Goal: Communication & Community: Share content

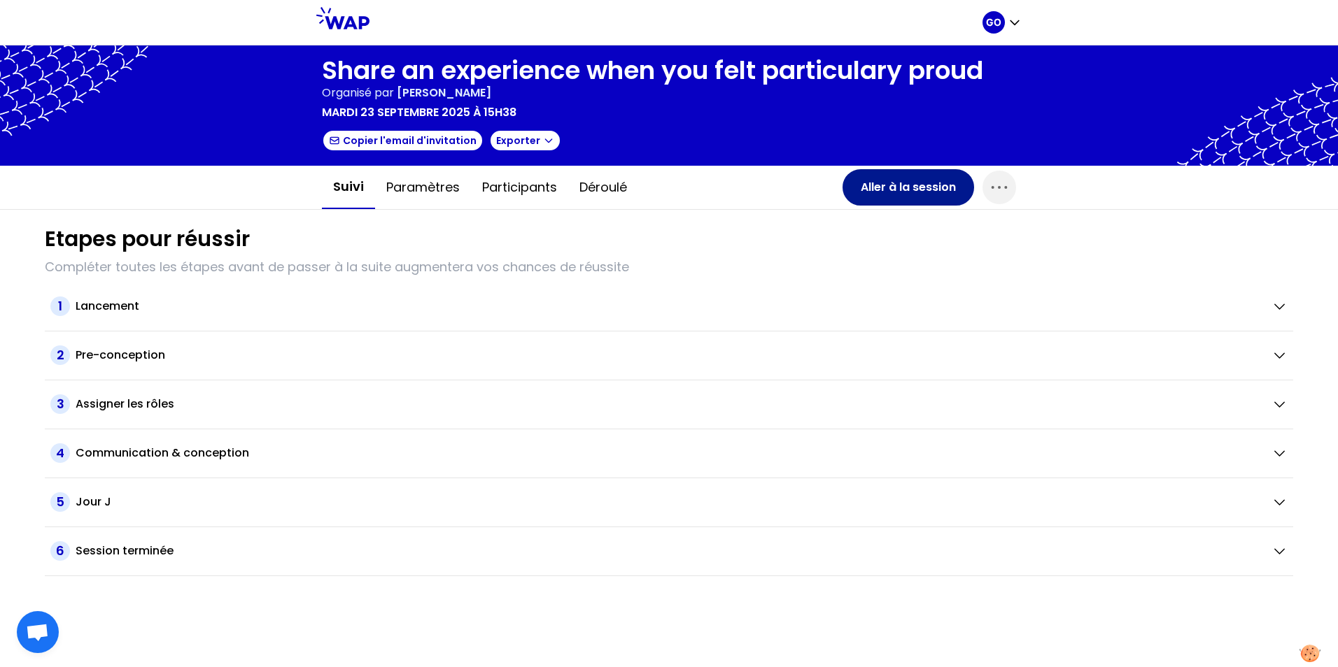
click at [879, 185] on button "Aller à la session" at bounding box center [908, 187] width 132 height 36
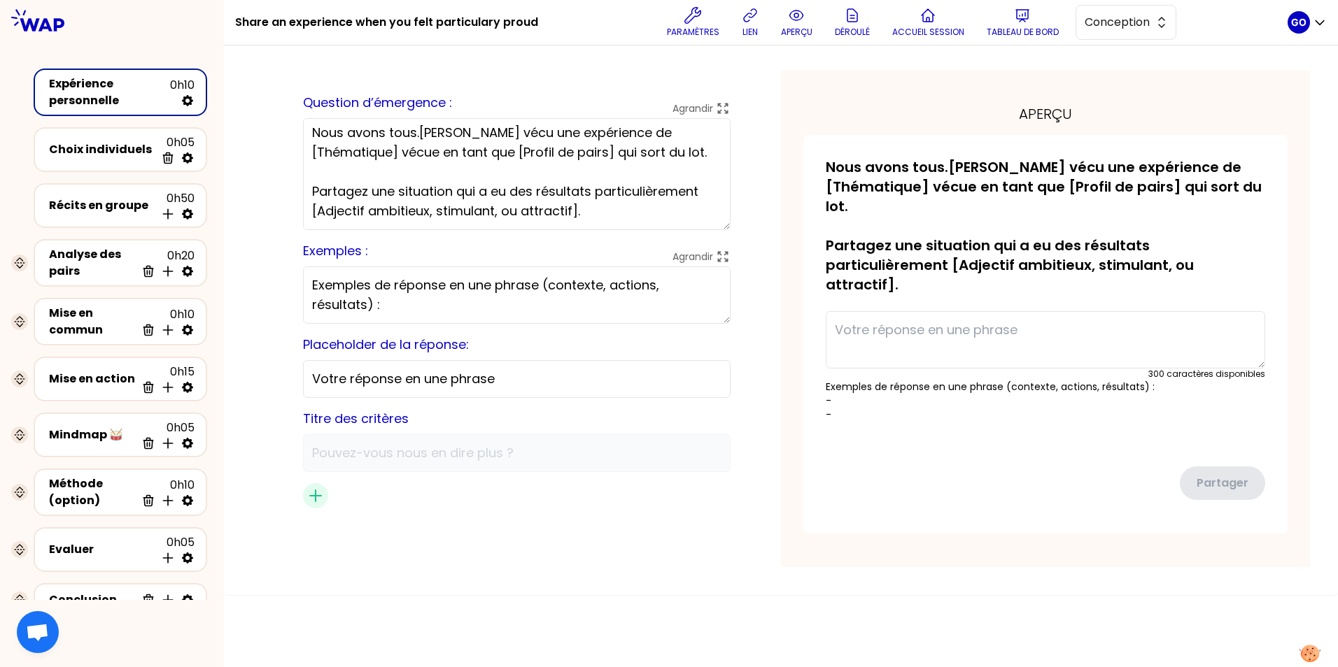
scroll to position [63, 0]
click at [897, 311] on textarea at bounding box center [1045, 339] width 439 height 57
type textarea "To take over the lead as plant manager of Zriba plant"
click at [893, 380] on p "Exemples de réponse en une phrase (contexte, actions, résultats) : - -" at bounding box center [1045, 401] width 439 height 42
click at [873, 380] on p "Exemples de réponse en une phrase (contexte, actions, résultats) : - -" at bounding box center [1045, 401] width 439 height 42
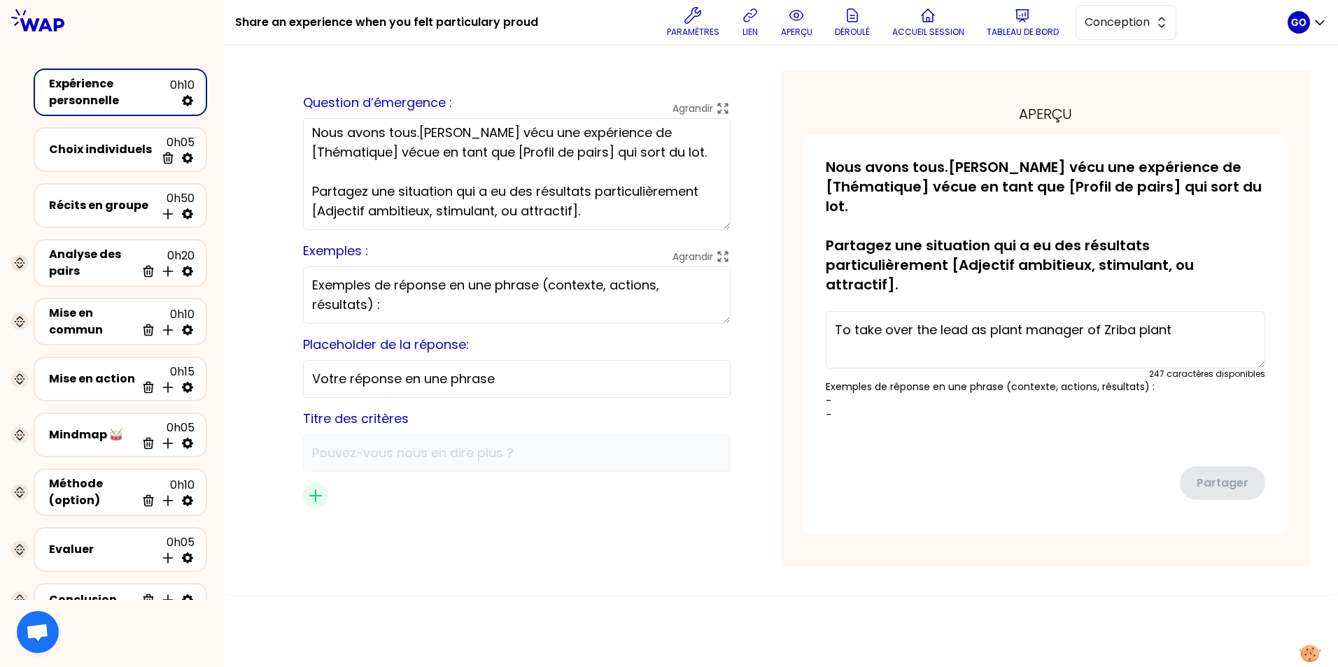
click at [898, 380] on p "Exemples de réponse en une phrase (contexte, actions, résultats) : - -" at bounding box center [1045, 401] width 439 height 42
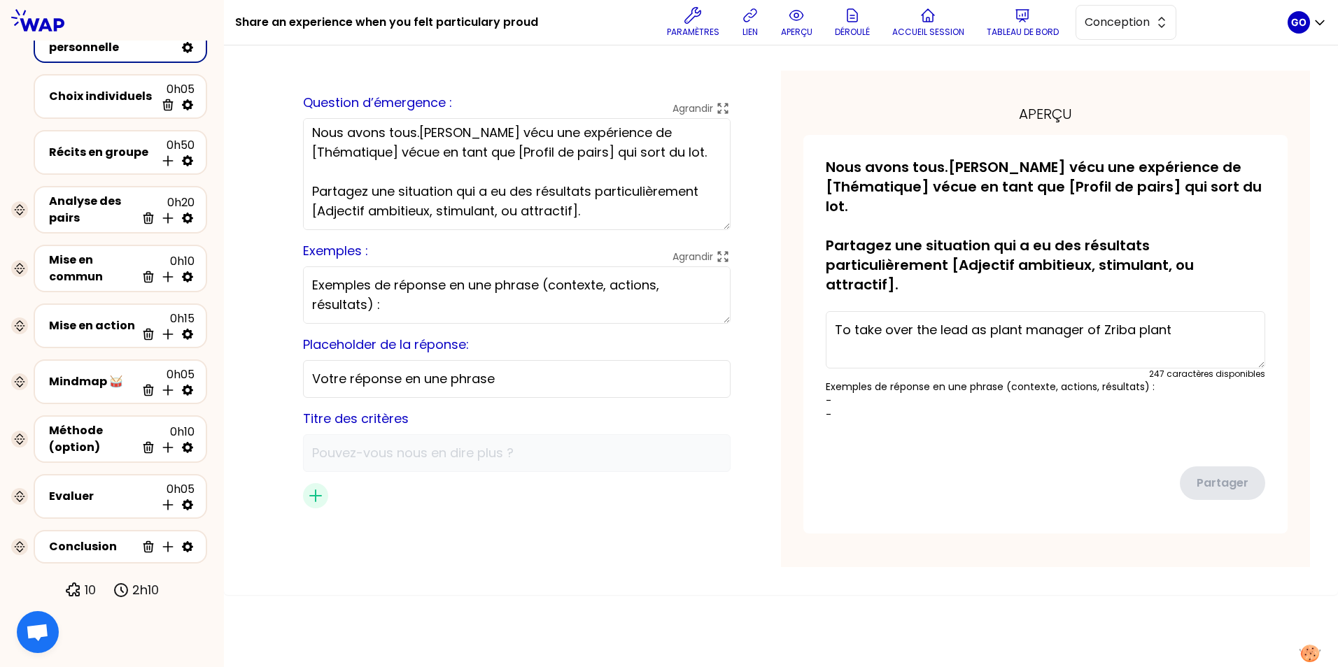
click at [1189, 311] on textarea "To take over the lead as plant manager of Zriba plant" at bounding box center [1045, 339] width 439 height 57
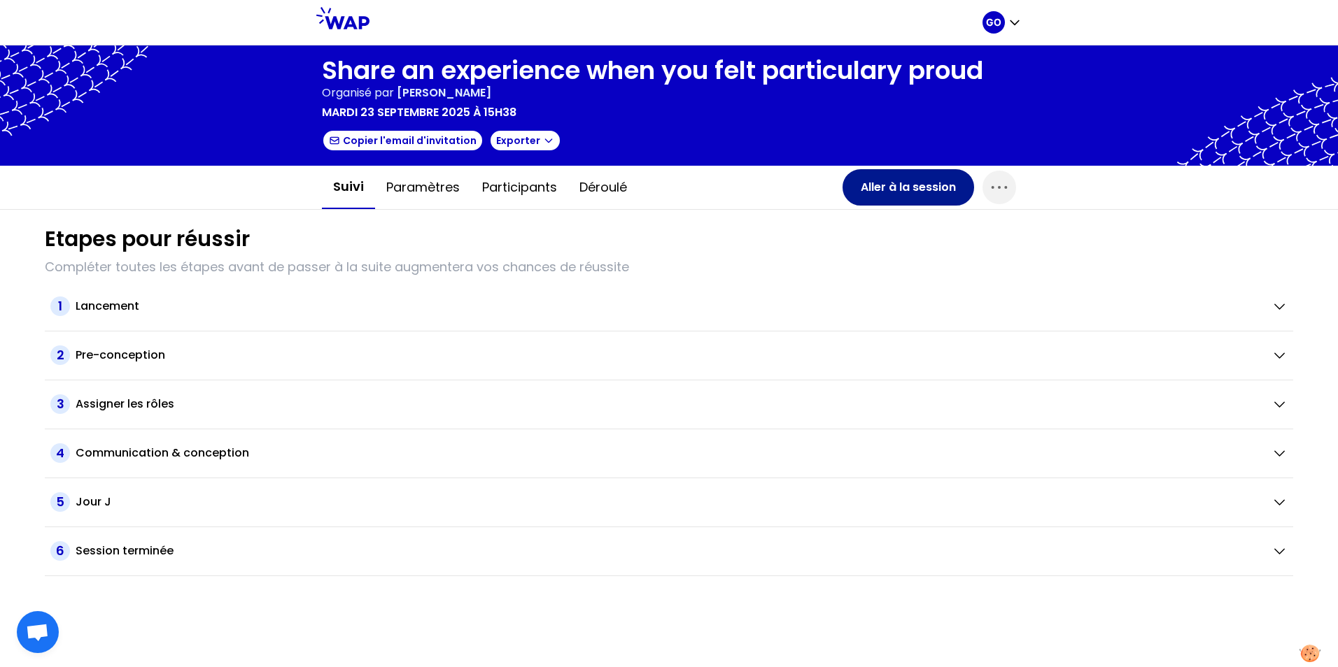
click at [896, 184] on button "Aller à la session" at bounding box center [908, 187] width 132 height 36
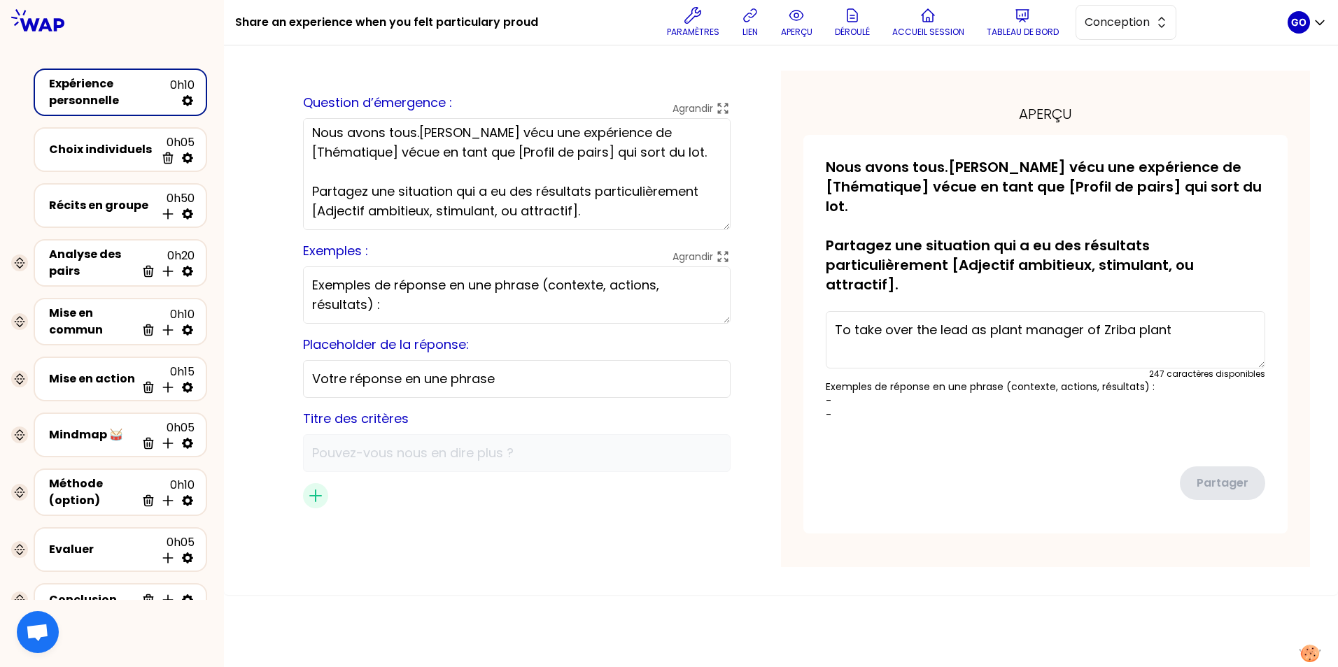
scroll to position [63, 0]
drag, startPoint x: 495, startPoint y: 308, endPoint x: 313, endPoint y: 262, distance: 187.0
click at [313, 262] on div "sauvegardé Question d’émergence : Agrandir Nous avons tous.[PERSON_NAME] vécu u…" at bounding box center [516, 319] width 529 height 497
drag, startPoint x: 550, startPoint y: 383, endPoint x: 267, endPoint y: 358, distance: 283.7
click at [267, 358] on div "sauvegardé Question d’émergence : Agrandir Nous avons tous.[PERSON_NAME] vécu u…" at bounding box center [516, 319] width 529 height 497
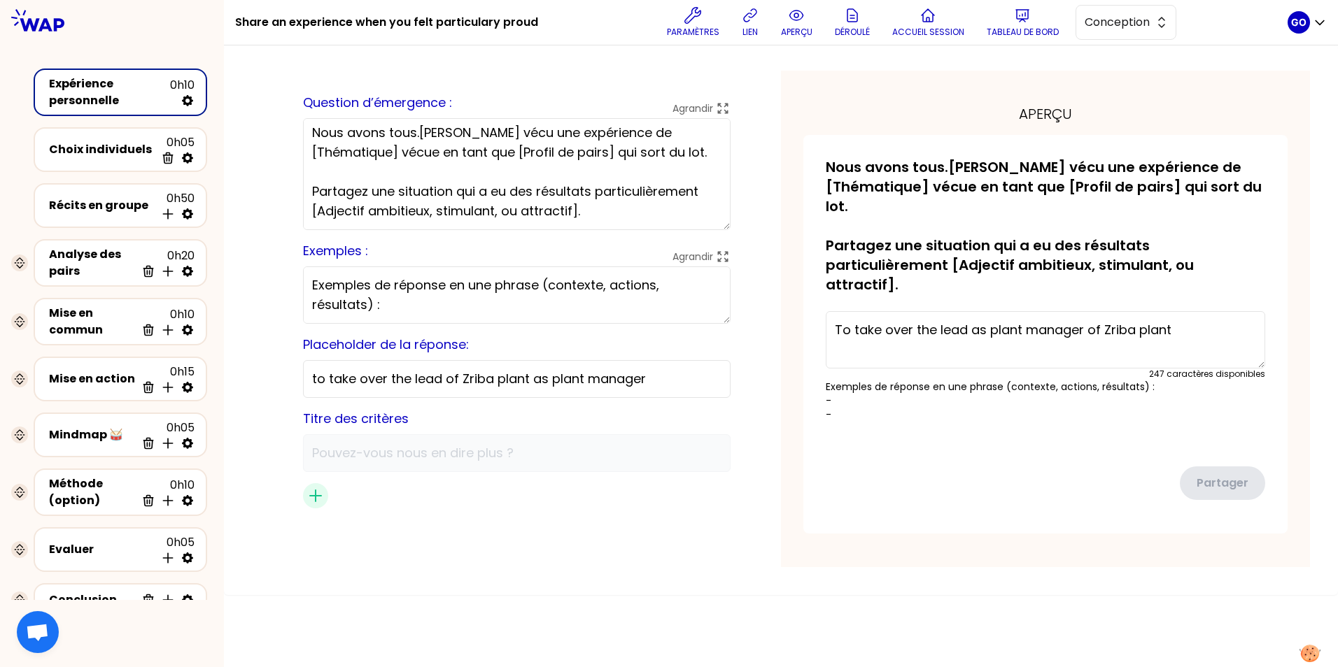
scroll to position [0, 8]
type input "to take over the lead of Zriba plant as plant manager"
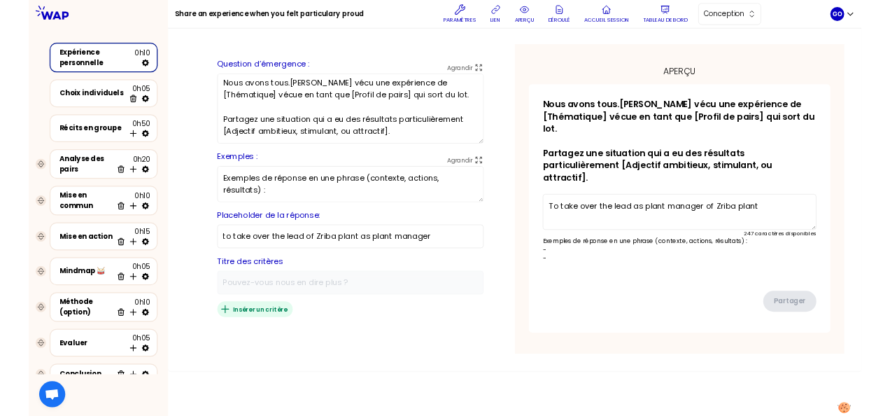
scroll to position [0, 0]
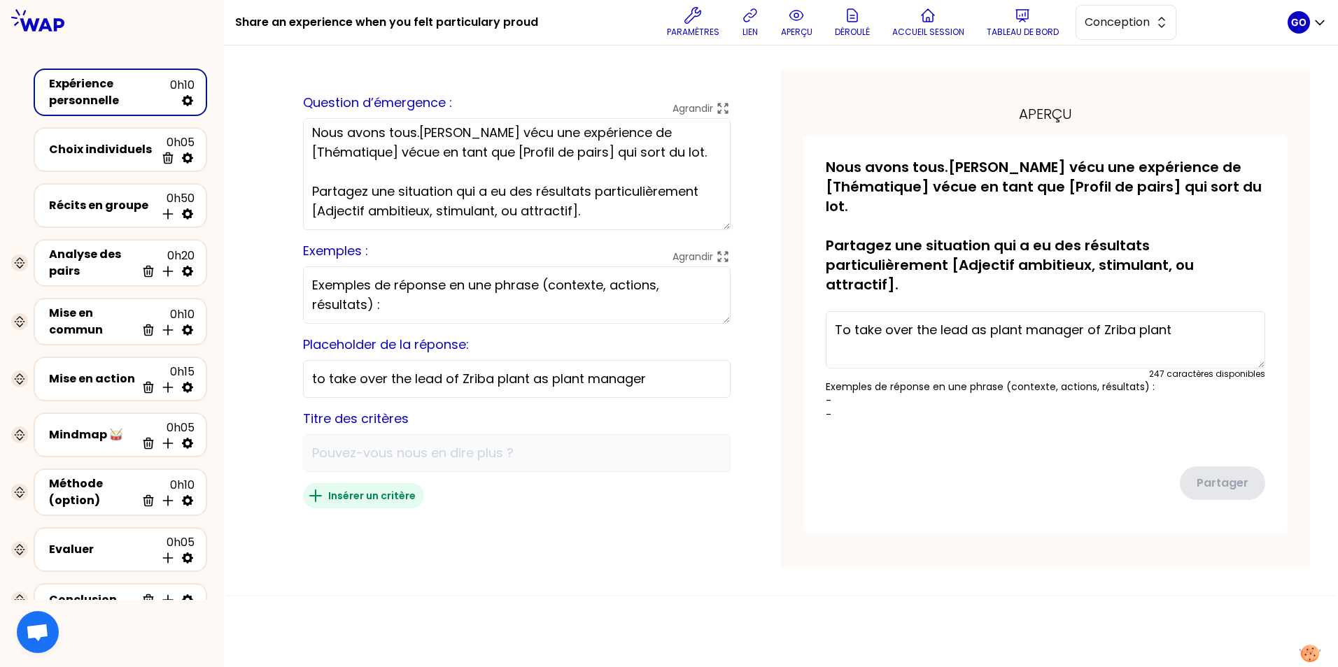
click at [321, 495] on icon "button" at bounding box center [315, 495] width 11 height 11
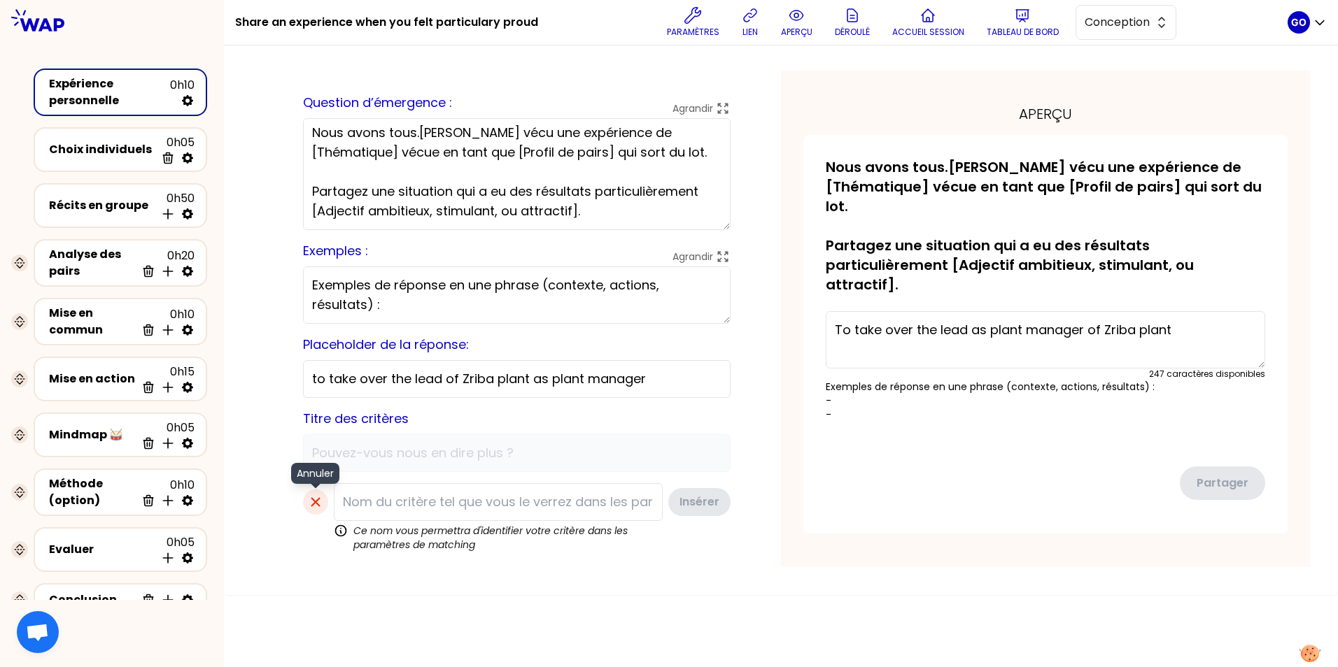
click at [324, 502] on icon "button" at bounding box center [315, 502] width 17 height 17
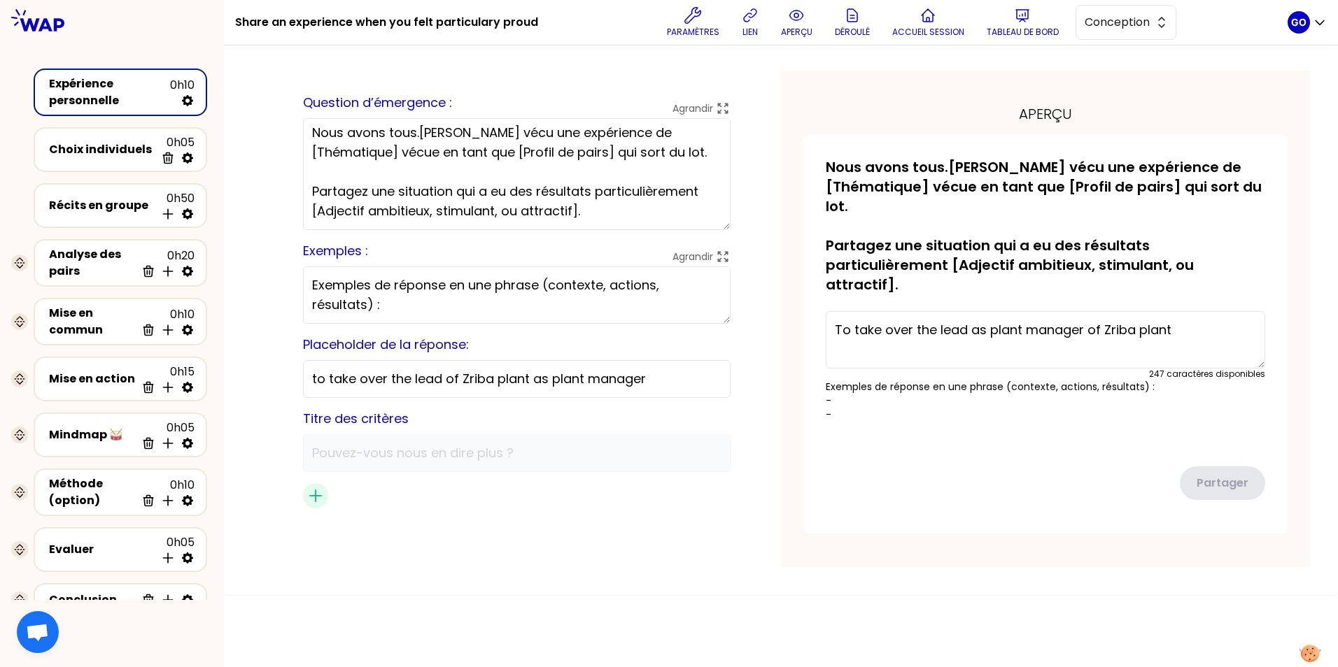
click at [958, 311] on textarea "To take over the lead as plant manager of Zriba plant" at bounding box center [1045, 339] width 439 height 57
click at [1188, 311] on textarea "To take over the lead as plant manager of Zriba plant" at bounding box center [1045, 339] width 439 height 57
click at [43, 630] on span "Ouvrir le chat" at bounding box center [37, 634] width 23 height 20
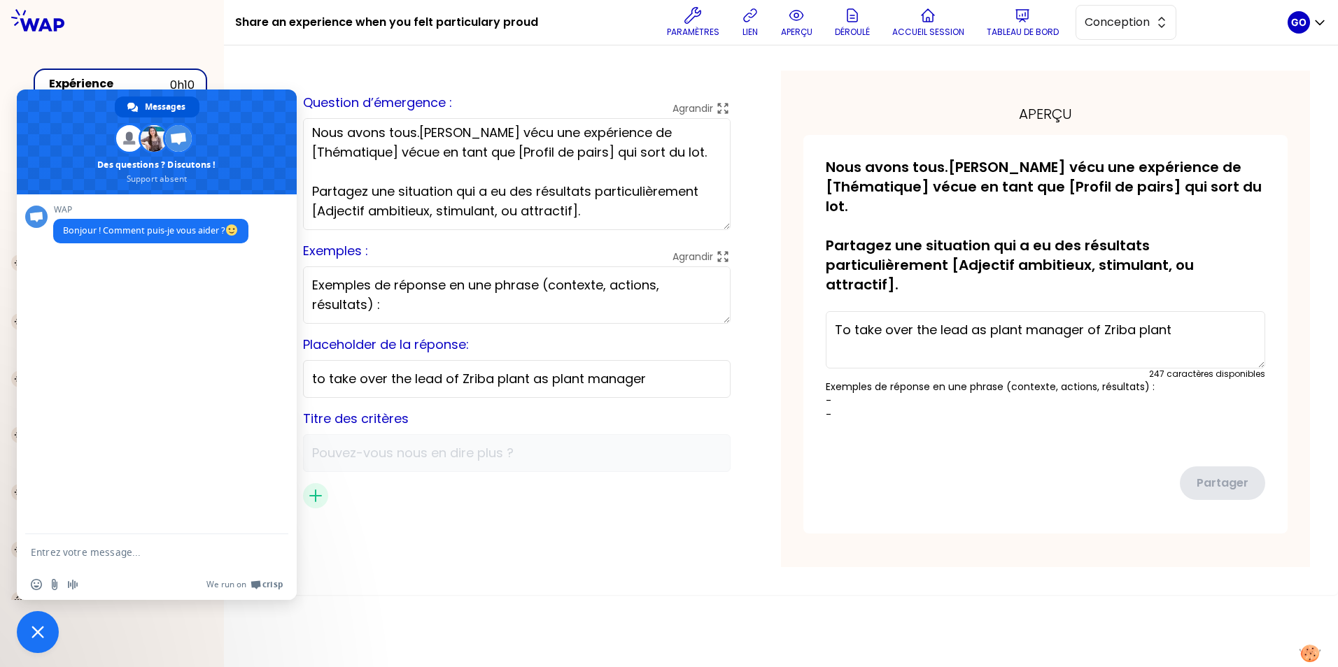
click at [106, 551] on textarea "Entrez votre message..." at bounding box center [141, 552] width 221 height 13
type textarea "how to validate the choice?"
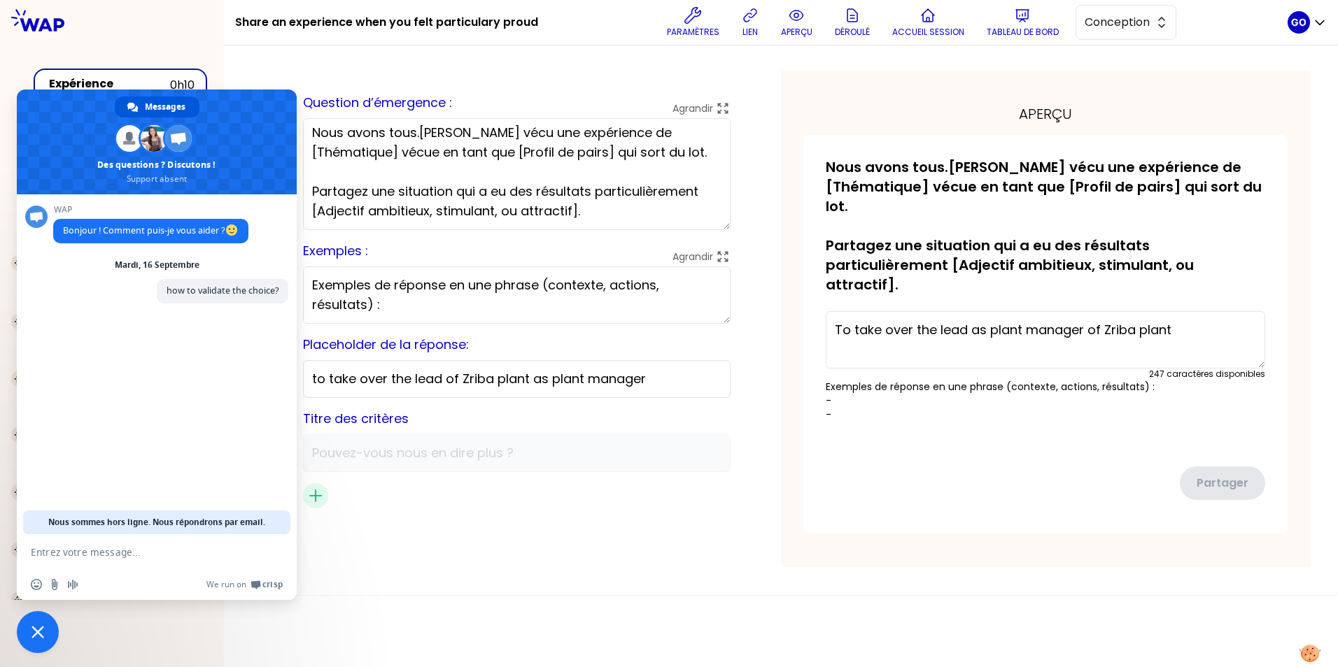
click at [672, 511] on div "sauvegardé Question d’émergence : Agrandir Nous avons tous.[PERSON_NAME] vécu u…" at bounding box center [516, 319] width 427 height 474
click at [261, 84] on div "Aperçu de la conception Use setting sauvegardé Question d’émergence : Agrandir …" at bounding box center [781, 320] width 1114 height 550
click at [334, 595] on div "Aperçu de la conception Use setting sauvegardé Question d’émergence : Agrandir …" at bounding box center [781, 356] width 1114 height 622
click at [270, 104] on span at bounding box center [157, 142] width 280 height 105
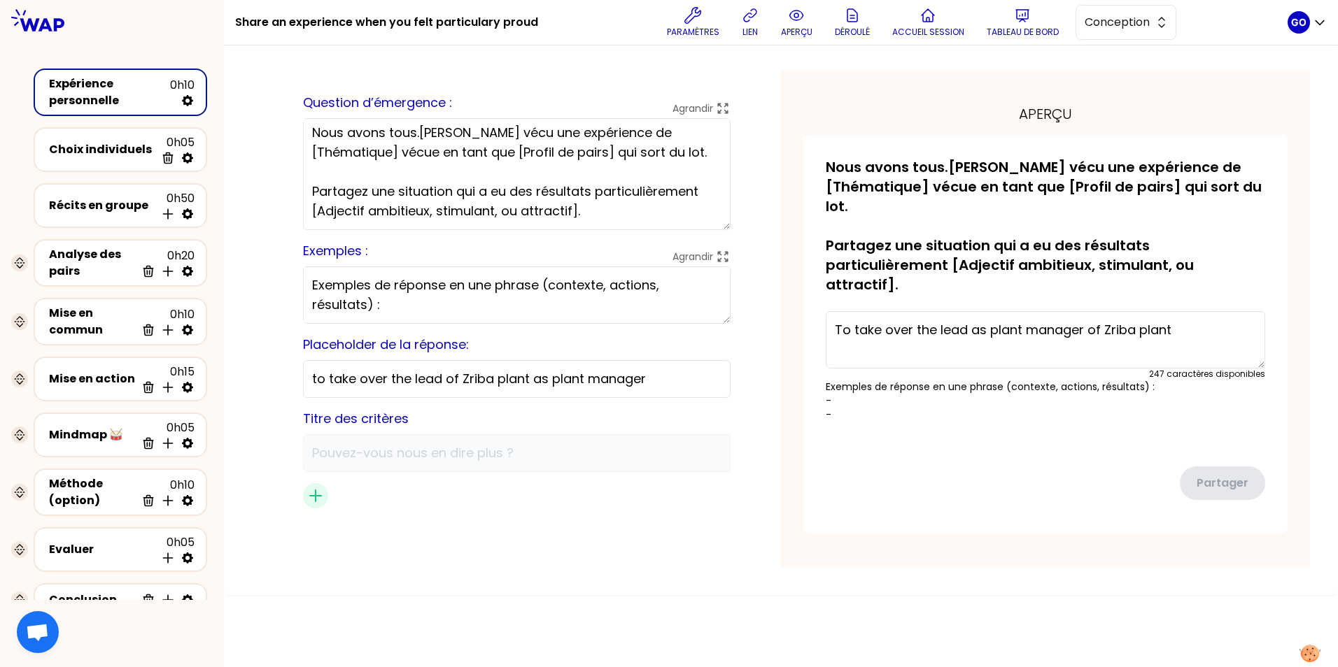
click at [1074, 608] on div "Aperçu de la conception Use setting sauvegardé Question d’émergence : Agrandir …" at bounding box center [781, 356] width 1114 height 622
click at [840, 311] on textarea "To take over the lead as plant manager of Zriba plant" at bounding box center [1045, 339] width 439 height 57
type textarea "One moment I felt particularly proud, is To take over the lead as plant manager…"
click at [1318, 21] on icon "button" at bounding box center [1319, 22] width 14 height 14
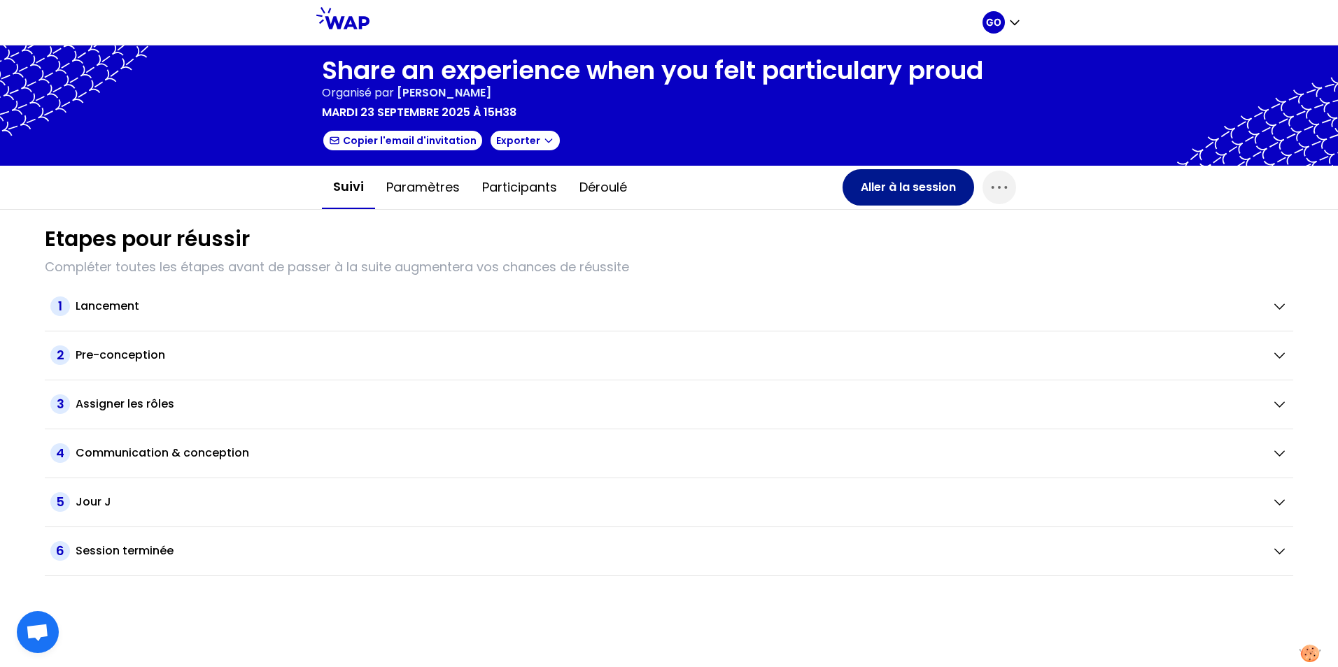
click at [893, 185] on button "Aller à la session" at bounding box center [908, 187] width 132 height 36
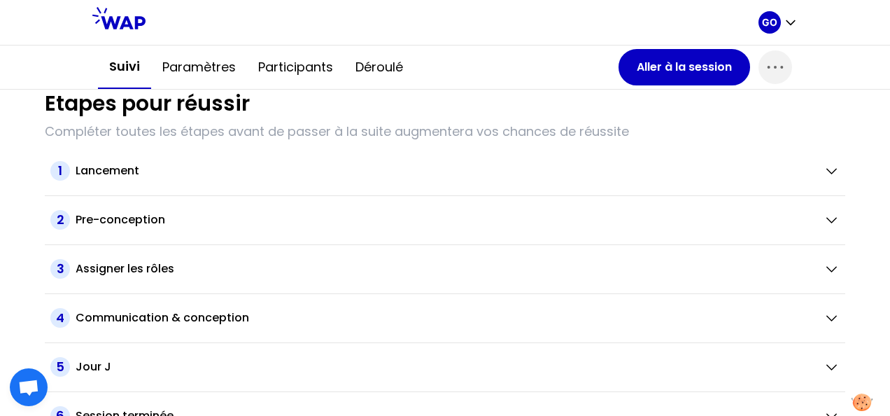
scroll to position [136, 0]
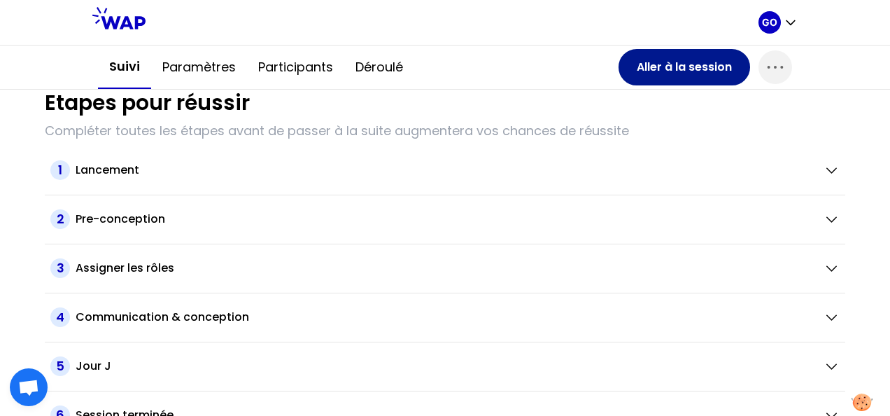
click at [686, 64] on button "Aller à la session" at bounding box center [684, 67] width 132 height 36
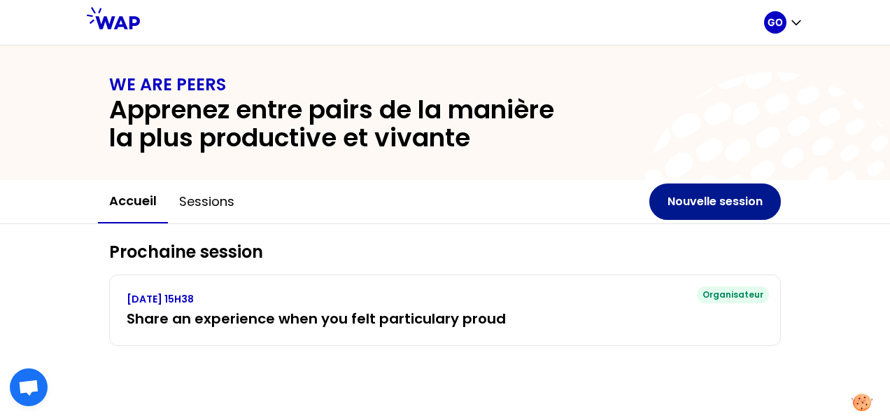
click at [695, 192] on button "Nouvelle session" at bounding box center [715, 201] width 132 height 36
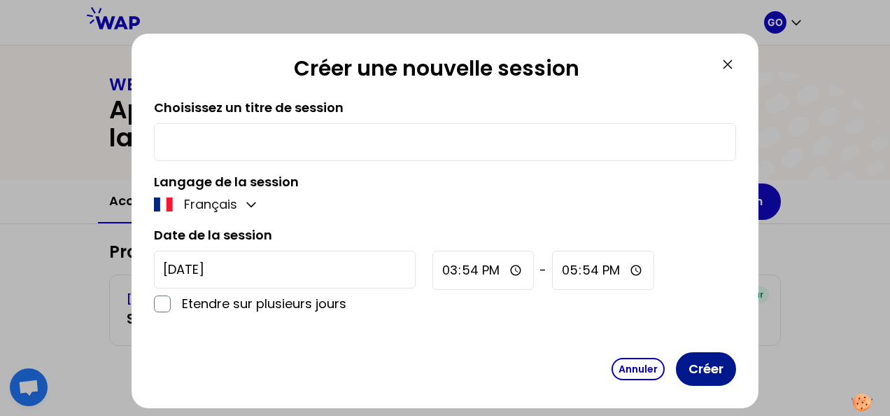
click at [702, 367] on button "Créer" at bounding box center [706, 369] width 60 height 34
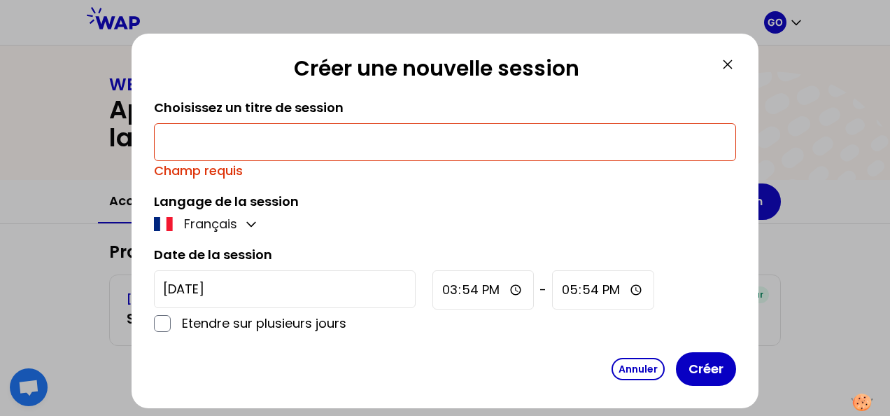
click at [318, 137] on input "text" at bounding box center [445, 142] width 564 height 20
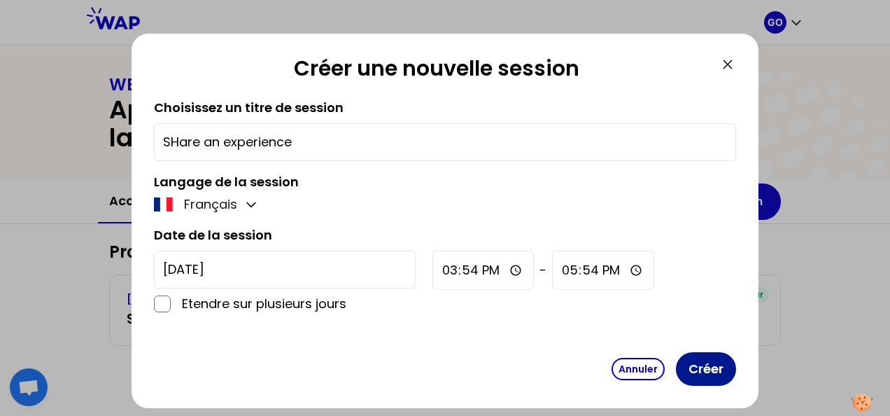
type input "SHare an experience"
click at [701, 368] on button "Créer" at bounding box center [706, 369] width 60 height 34
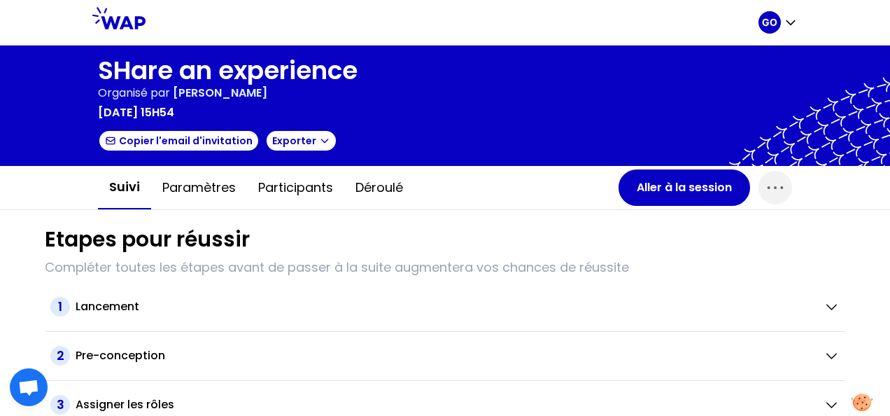
scroll to position [157, 0]
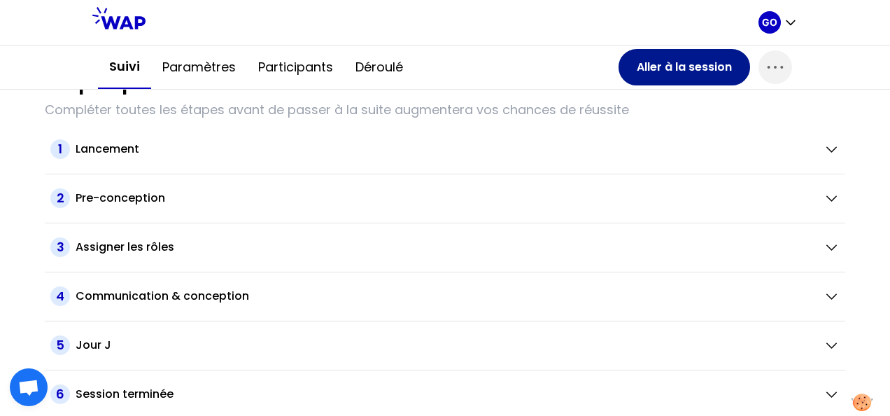
click at [663, 66] on button "Aller à la session" at bounding box center [684, 67] width 132 height 36
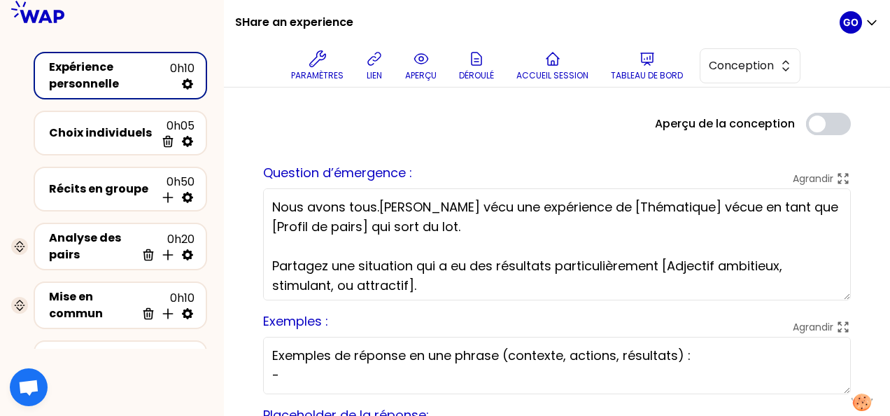
scroll to position [222, 0]
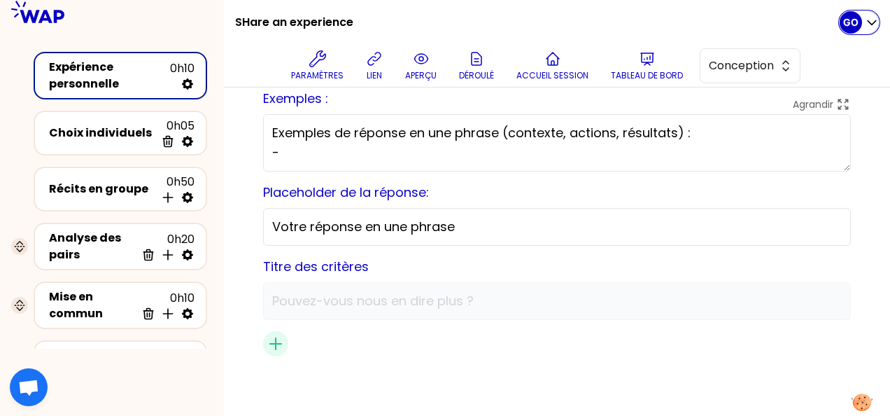
click at [872, 20] on icon "button" at bounding box center [872, 22] width 14 height 14
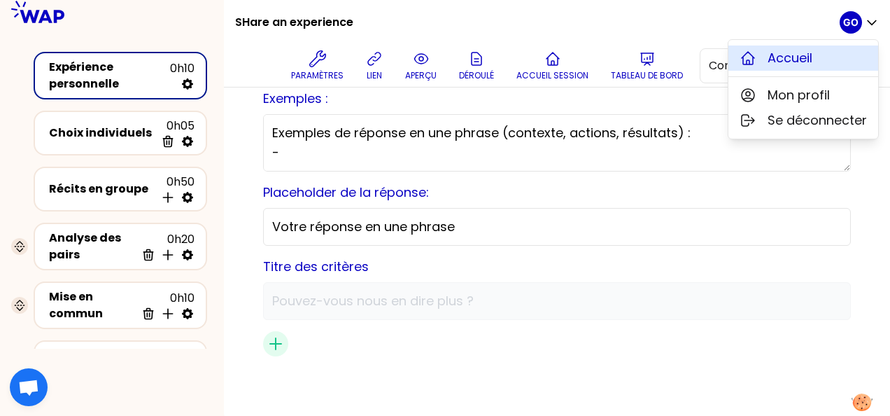
click at [785, 60] on span "Accueil" at bounding box center [789, 58] width 45 height 20
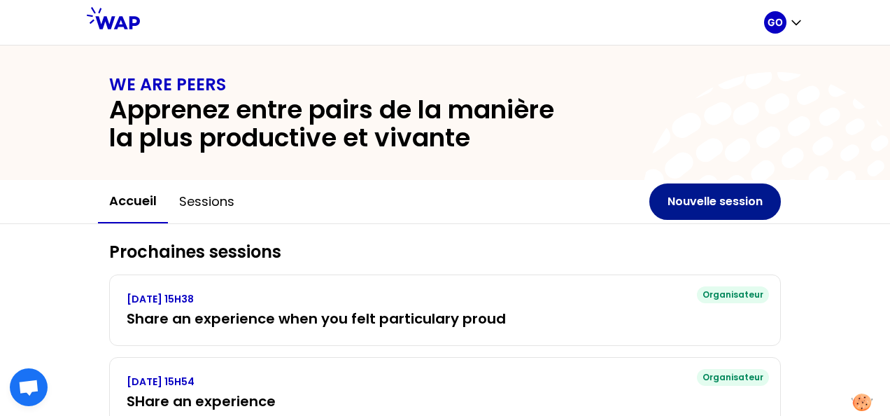
scroll to position [56, 0]
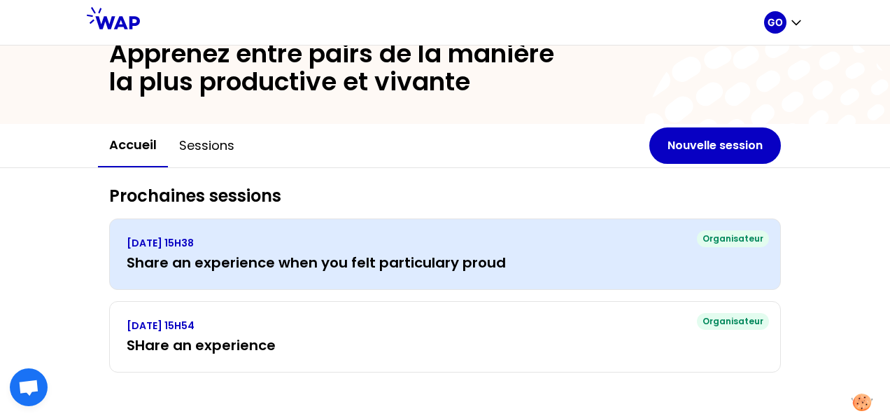
click at [628, 248] on p "MARDI 23 SEPTEMBRE 2025, 15H38" at bounding box center [445, 243] width 637 height 14
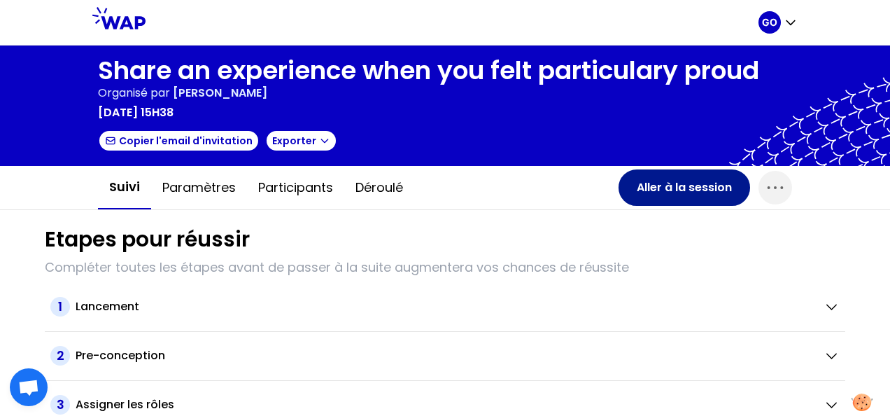
click at [623, 181] on button "Aller à la session" at bounding box center [684, 187] width 132 height 36
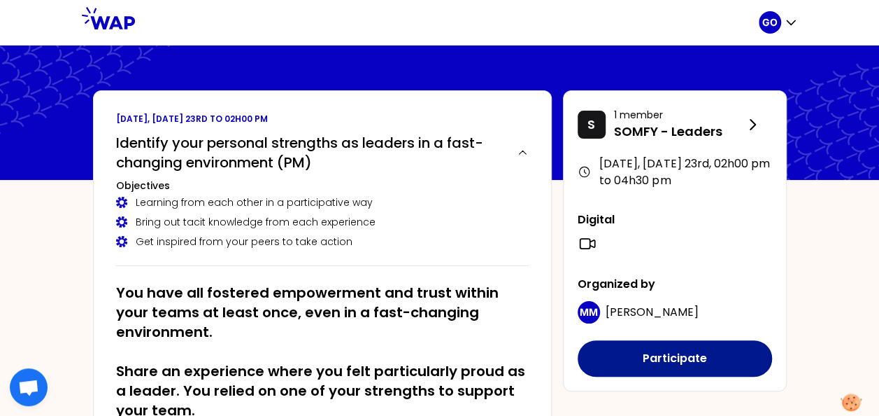
click at [643, 361] on button "Participate" at bounding box center [675, 358] width 194 height 36
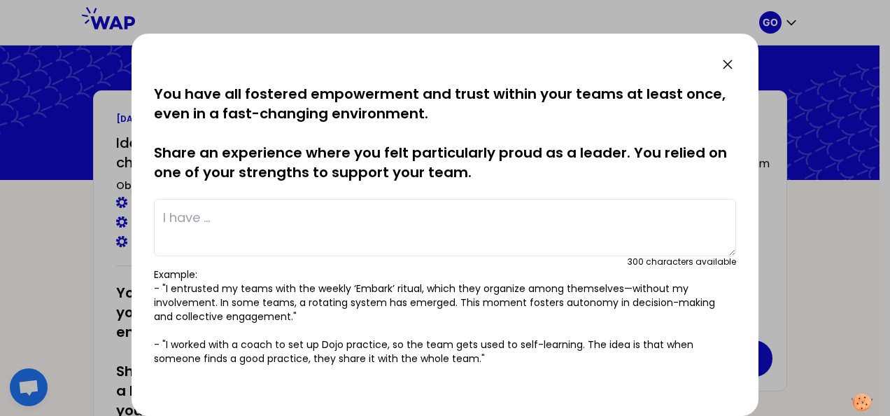
click at [381, 226] on textarea at bounding box center [445, 227] width 582 height 57
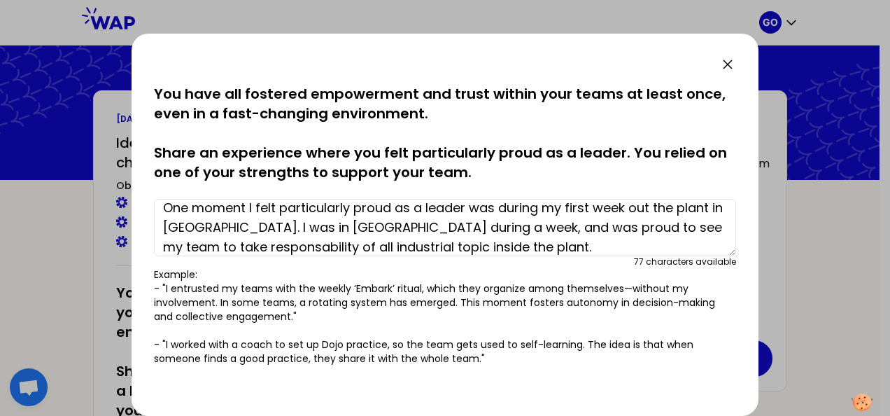
scroll to position [214, 0]
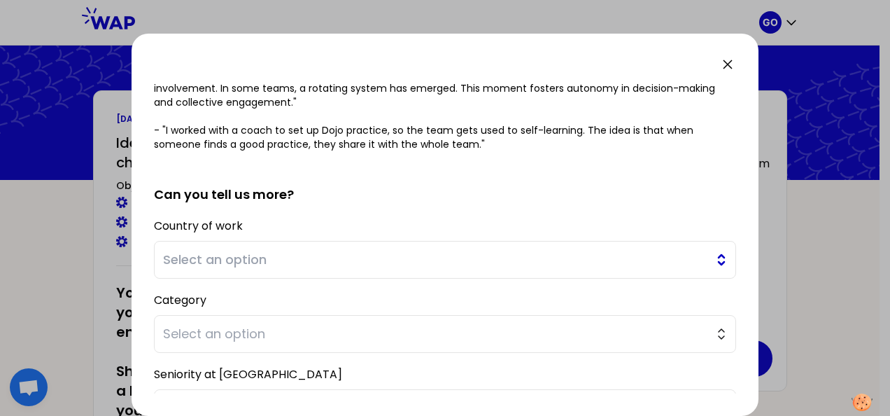
type textarea "One moment I felt particularly proud as a leader was during my first week out t…"
click at [514, 250] on span "Select an option" at bounding box center [435, 260] width 544 height 20
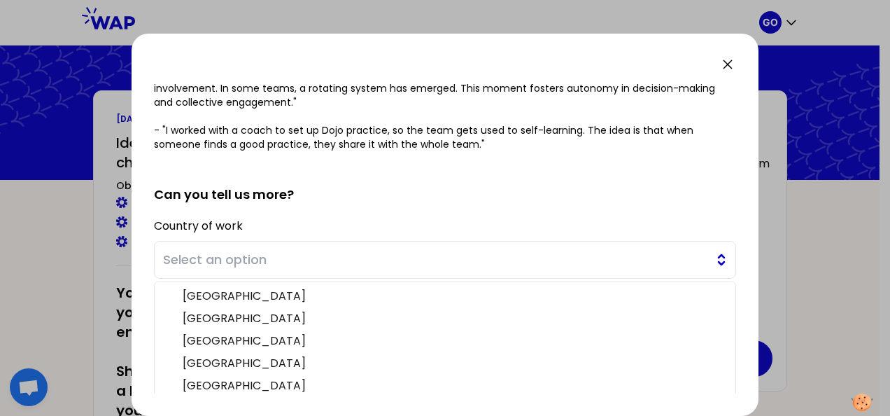
scroll to position [302, 0]
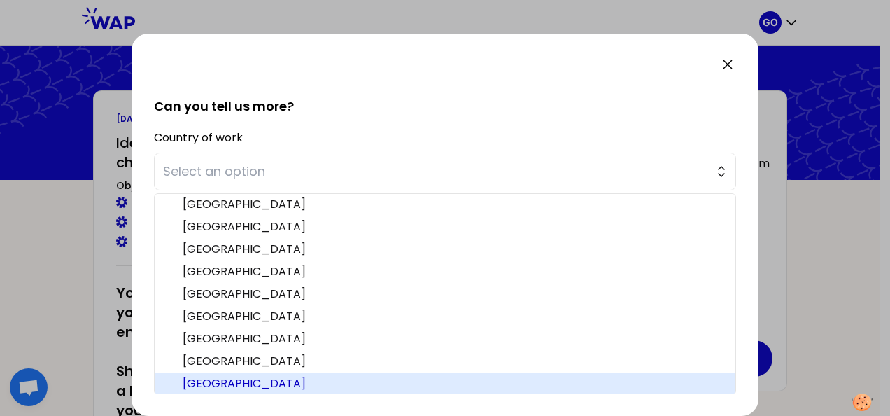
click at [318, 381] on span "Tunisia" at bounding box center [454, 383] width 542 height 17
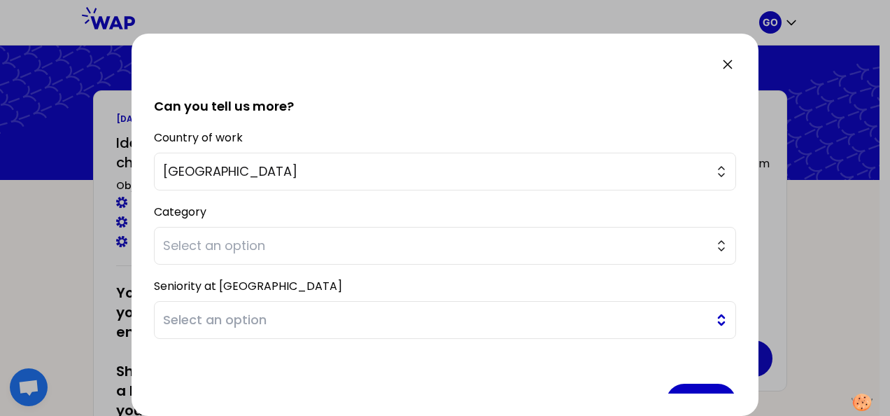
click at [379, 322] on span "Select an option" at bounding box center [435, 320] width 544 height 20
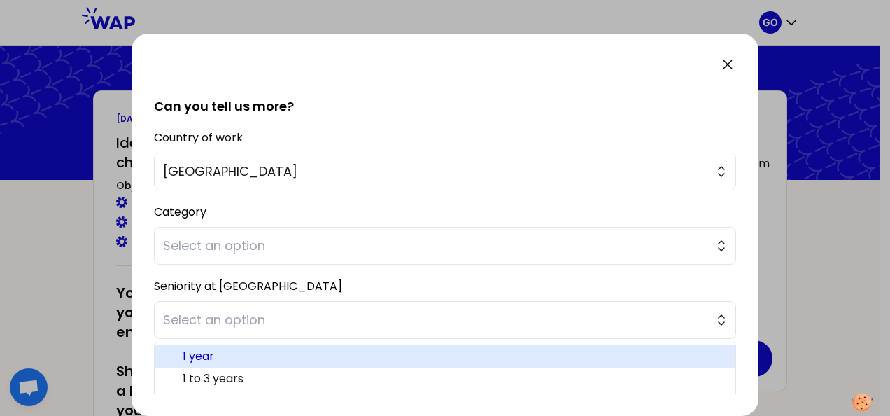
click at [291, 345] on li "1 year" at bounding box center [445, 356] width 581 height 22
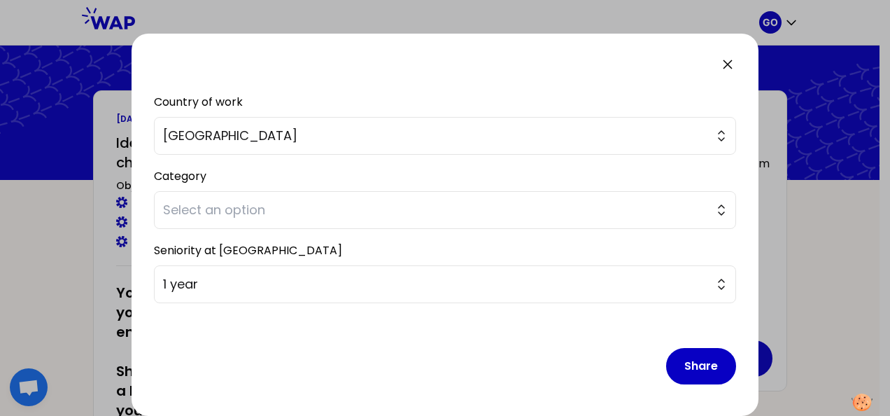
scroll to position [337, 0]
click at [694, 367] on button "Share" at bounding box center [701, 366] width 70 height 36
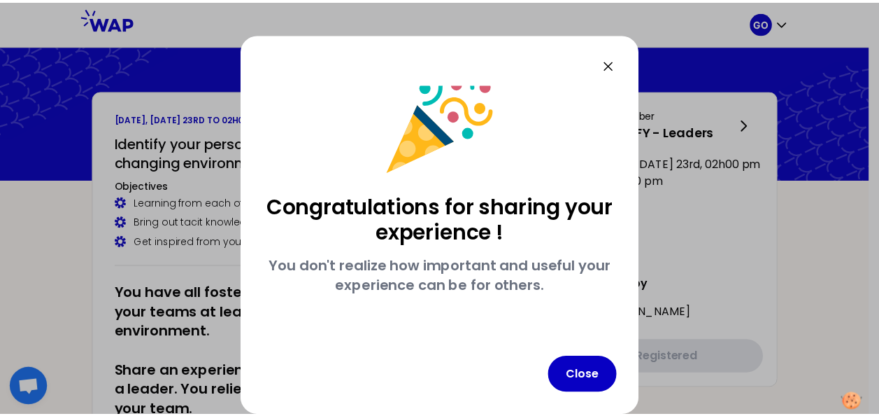
scroll to position [24, 0]
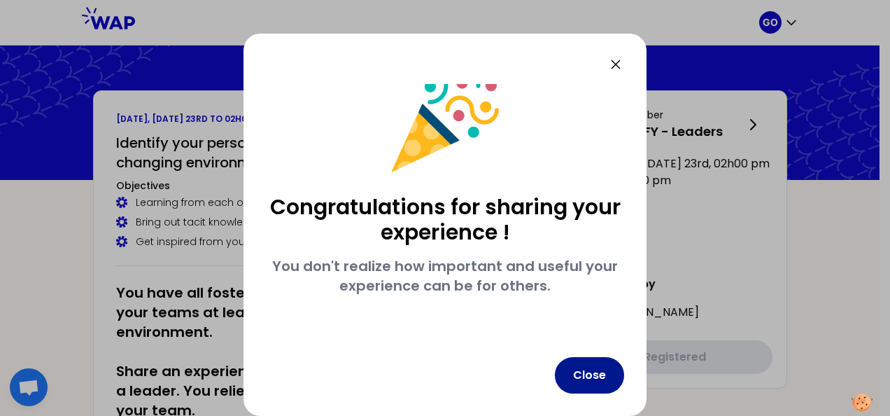
click at [603, 381] on button "Close" at bounding box center [589, 375] width 69 height 36
